Goal: Information Seeking & Learning: Learn about a topic

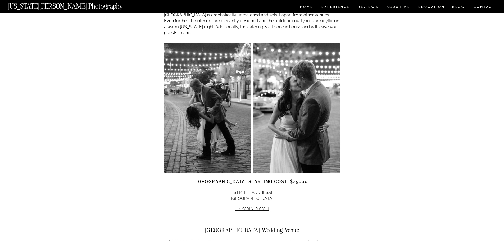
scroll to position [793, 0]
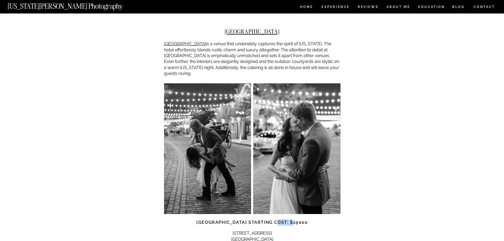
drag, startPoint x: 283, startPoint y: 197, endPoint x: 302, endPoint y: 199, distance: 18.5
click at [302, 219] on h3 "[GEOGRAPHIC_DATA] starting cost: $25000" at bounding box center [252, 222] width 176 height 6
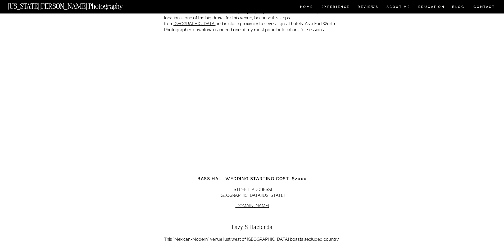
scroll to position [1797, 0]
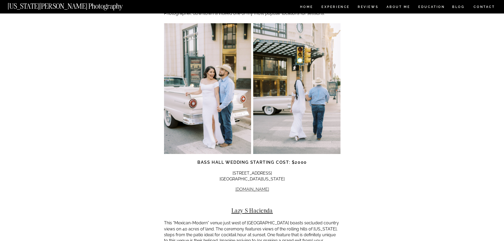
click at [249, 187] on link "[DOMAIN_NAME]" at bounding box center [252, 189] width 34 height 5
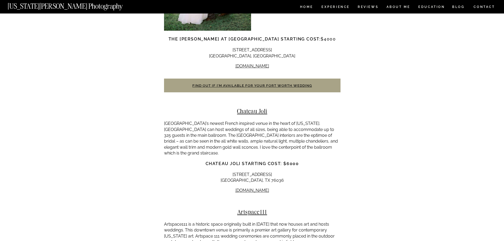
scroll to position [2934, 0]
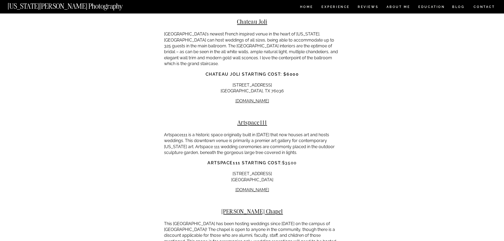
click at [259, 208] on h2 "[PERSON_NAME] Chapel" at bounding box center [252, 211] width 176 height 7
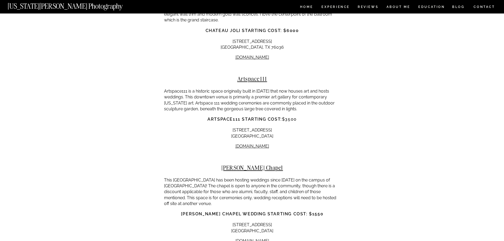
scroll to position [2987, 0]
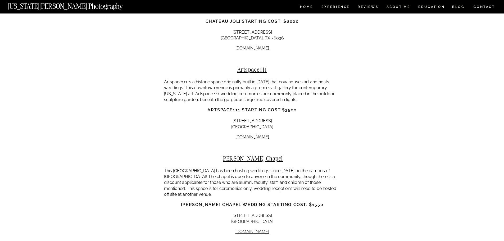
click at [243, 229] on link "[DOMAIN_NAME]" at bounding box center [252, 231] width 34 height 5
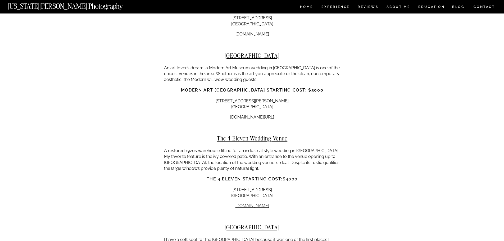
scroll to position [3198, 0]
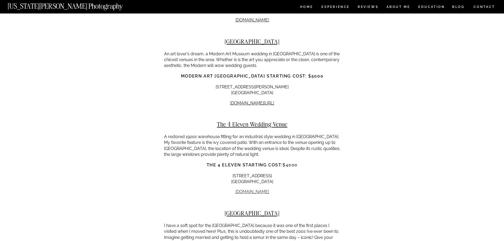
click at [248, 189] on link "[DOMAIN_NAME]" at bounding box center [252, 191] width 34 height 5
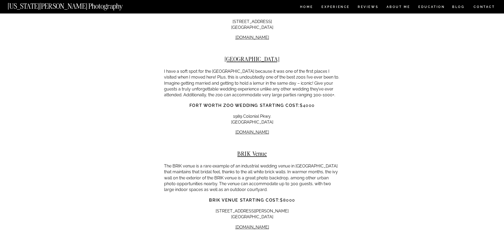
scroll to position [3357, 0]
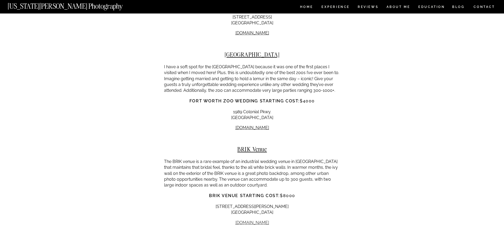
click at [250, 220] on link "[DOMAIN_NAME]" at bounding box center [252, 222] width 34 height 5
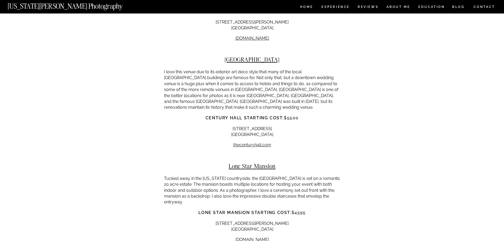
scroll to position [3542, 0]
click at [243, 141] on link "thecenturyhall" at bounding box center [247, 143] width 28 height 5
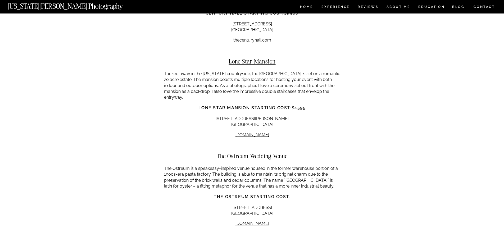
scroll to position [3648, 0]
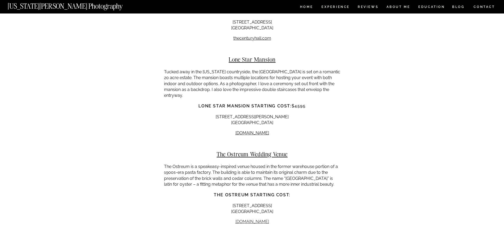
click at [248, 219] on link "[DOMAIN_NAME]" at bounding box center [252, 221] width 34 height 5
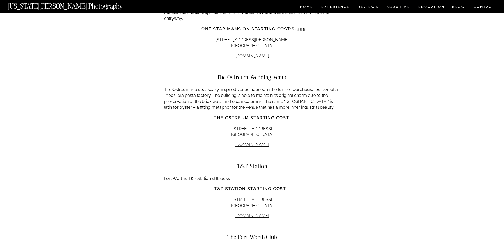
scroll to position [3727, 0]
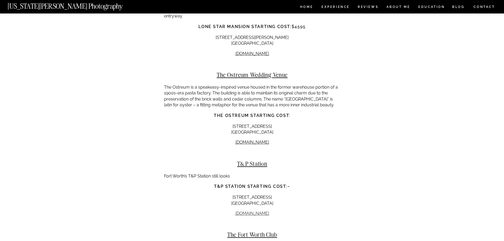
click at [260, 211] on link "[DOMAIN_NAME]" at bounding box center [252, 213] width 34 height 5
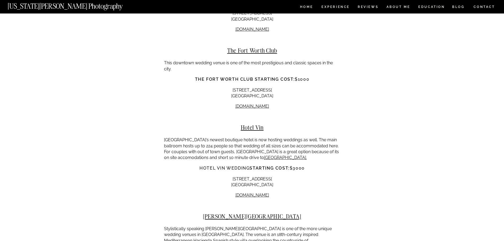
scroll to position [3912, 0]
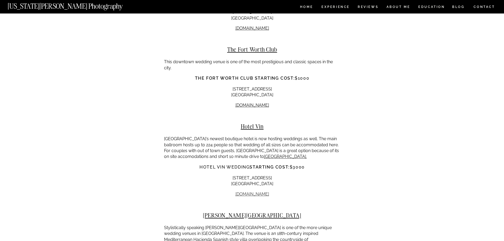
click at [251, 191] on link "[DOMAIN_NAME]" at bounding box center [252, 193] width 34 height 5
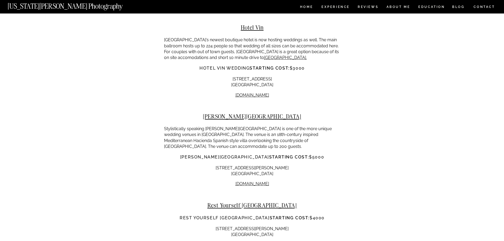
scroll to position [4044, 0]
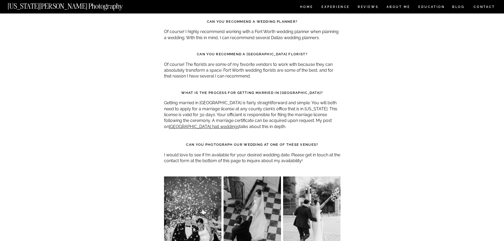
scroll to position [4731, 0]
